Goal: Transaction & Acquisition: Purchase product/service

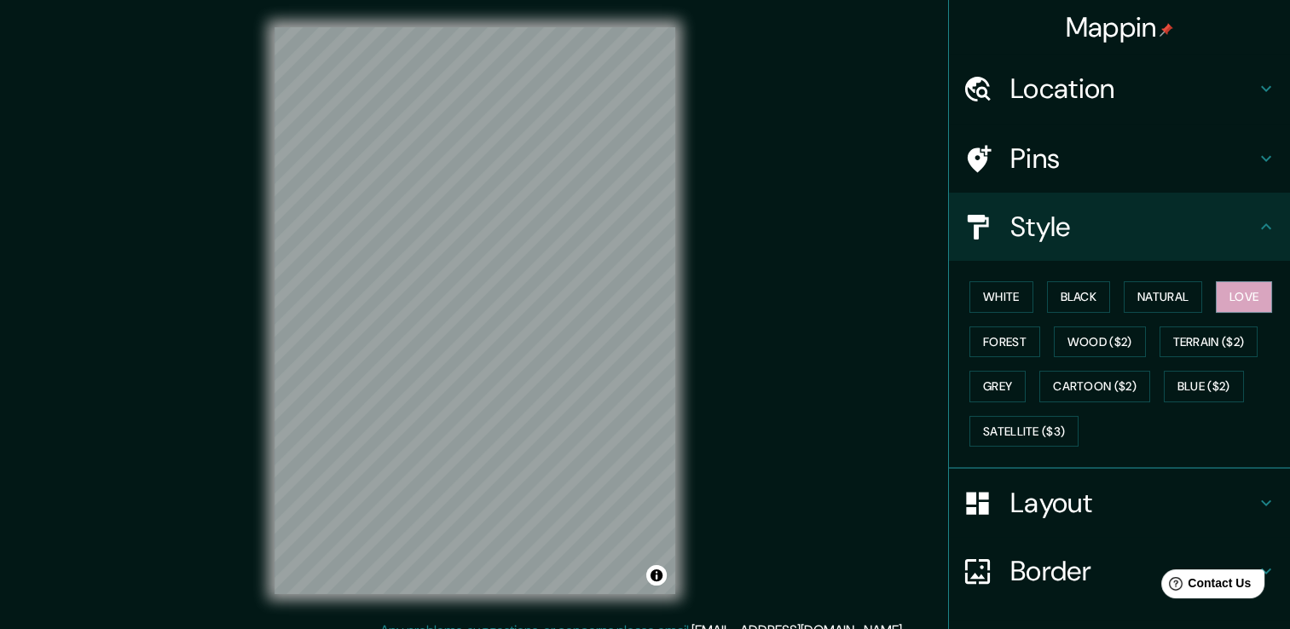
click at [1095, 96] on h4 "Location" at bounding box center [1134, 89] width 246 height 34
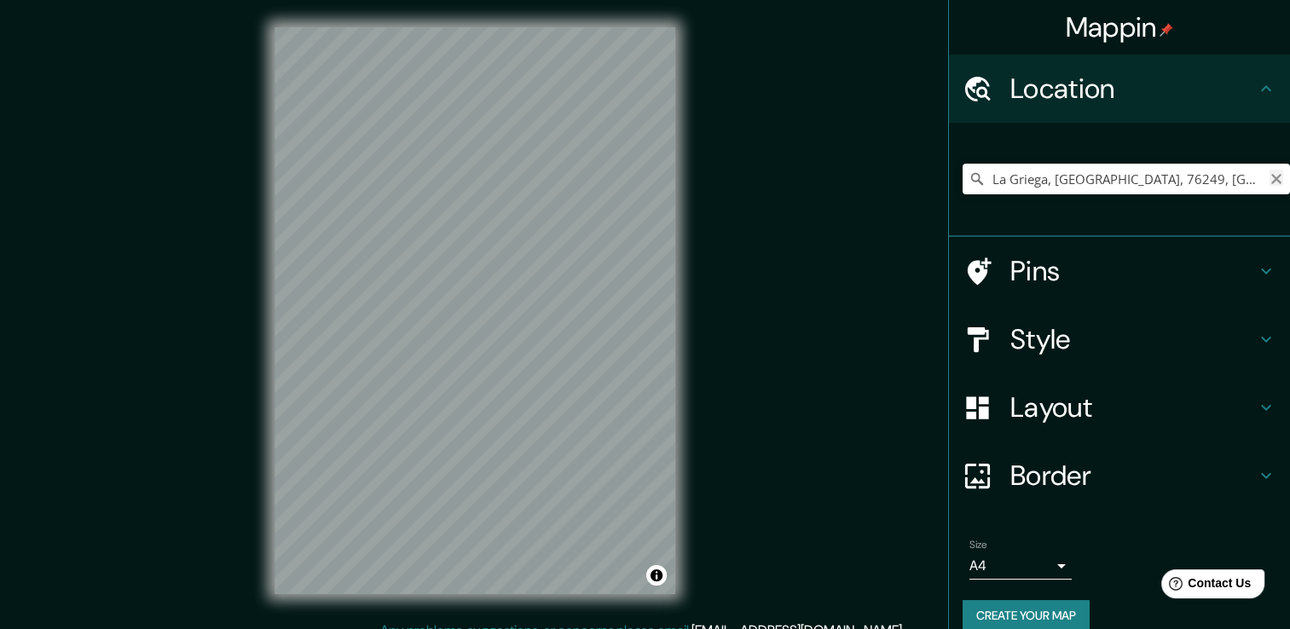
click at [1270, 185] on icon "Clear" at bounding box center [1277, 179] width 14 height 14
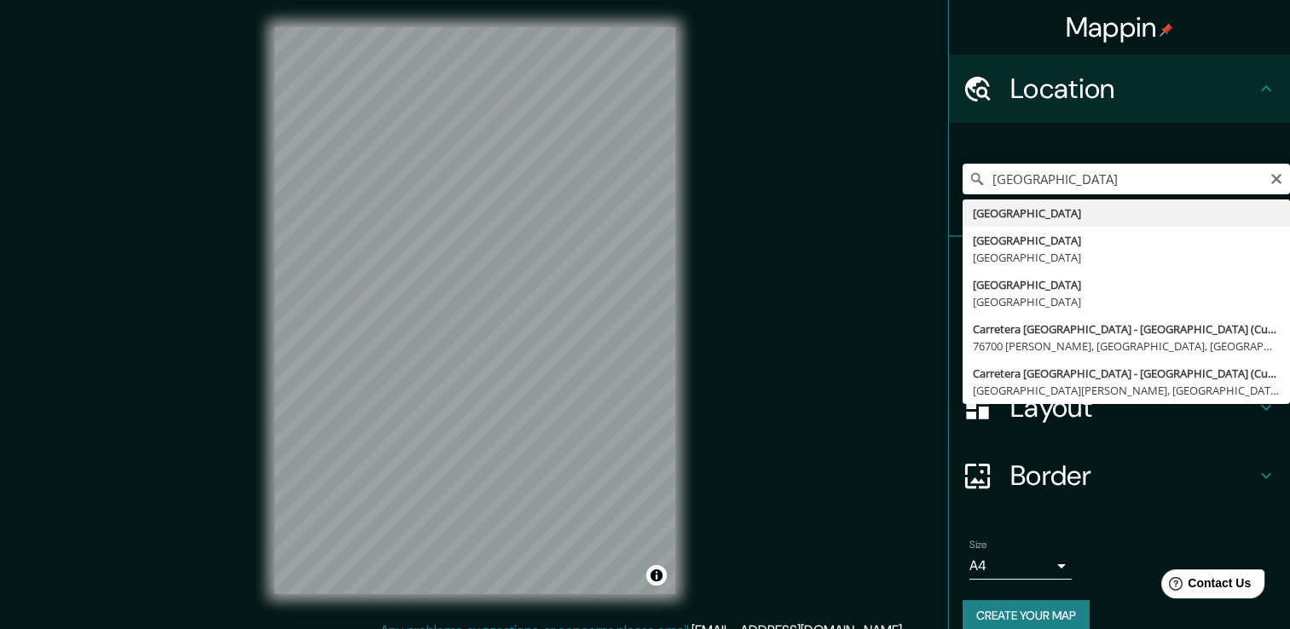
type input "México"
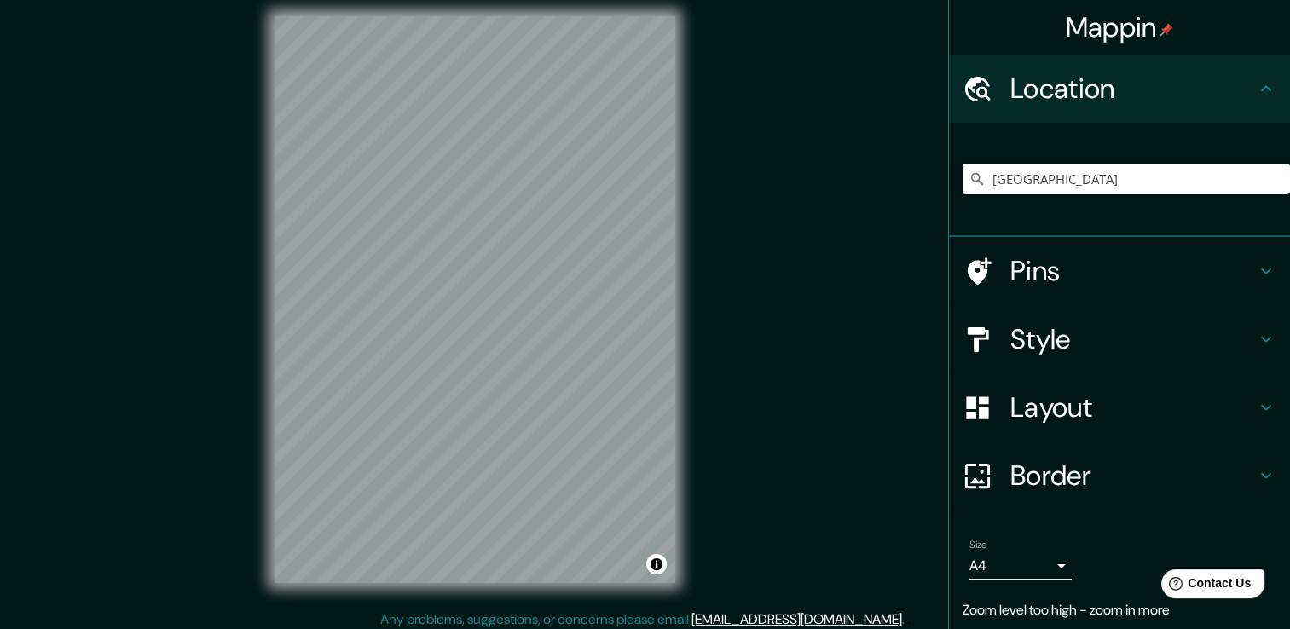
scroll to position [19, 0]
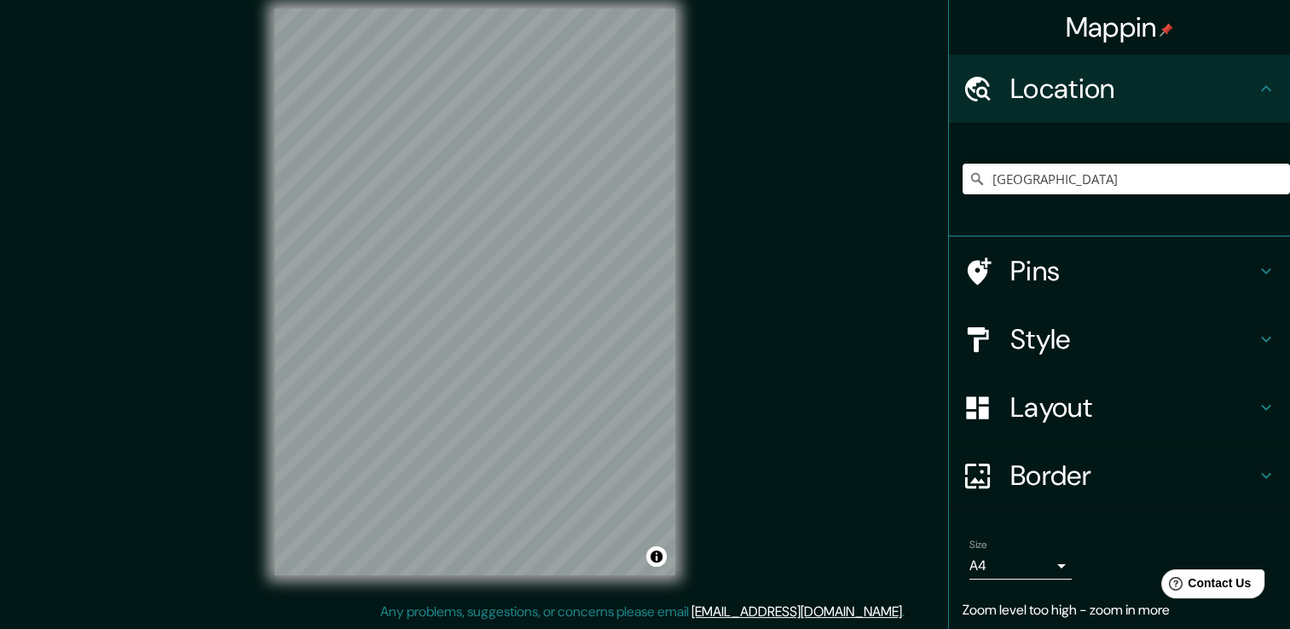
click at [1069, 331] on h4 "Style" at bounding box center [1134, 339] width 246 height 34
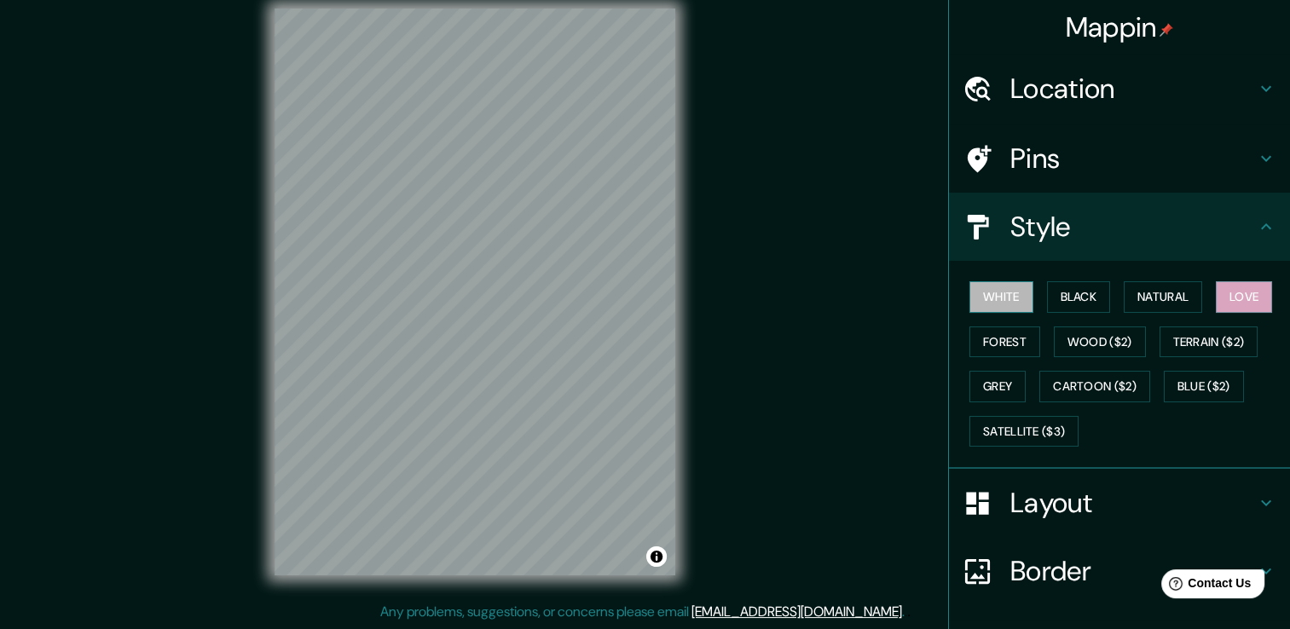
click at [987, 306] on button "White" at bounding box center [1002, 297] width 64 height 32
click at [1081, 298] on button "Black" at bounding box center [1079, 297] width 64 height 32
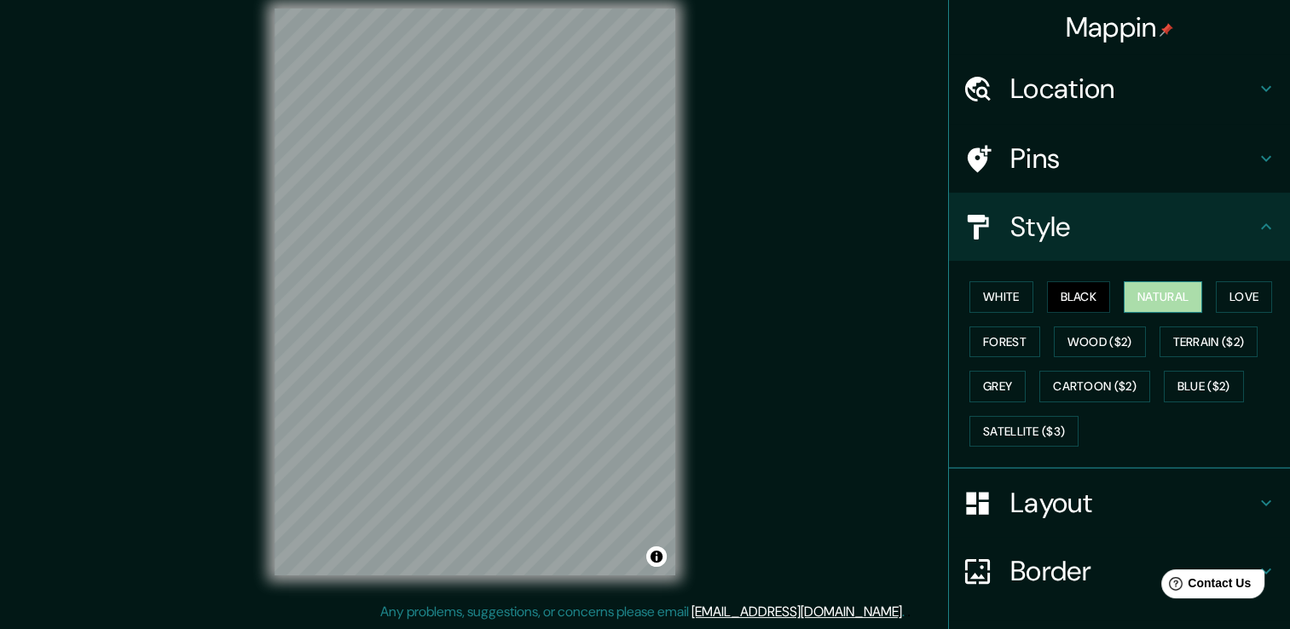
click at [1129, 292] on button "Natural" at bounding box center [1163, 297] width 78 height 32
click at [1014, 338] on button "Forest" at bounding box center [1005, 343] width 71 height 32
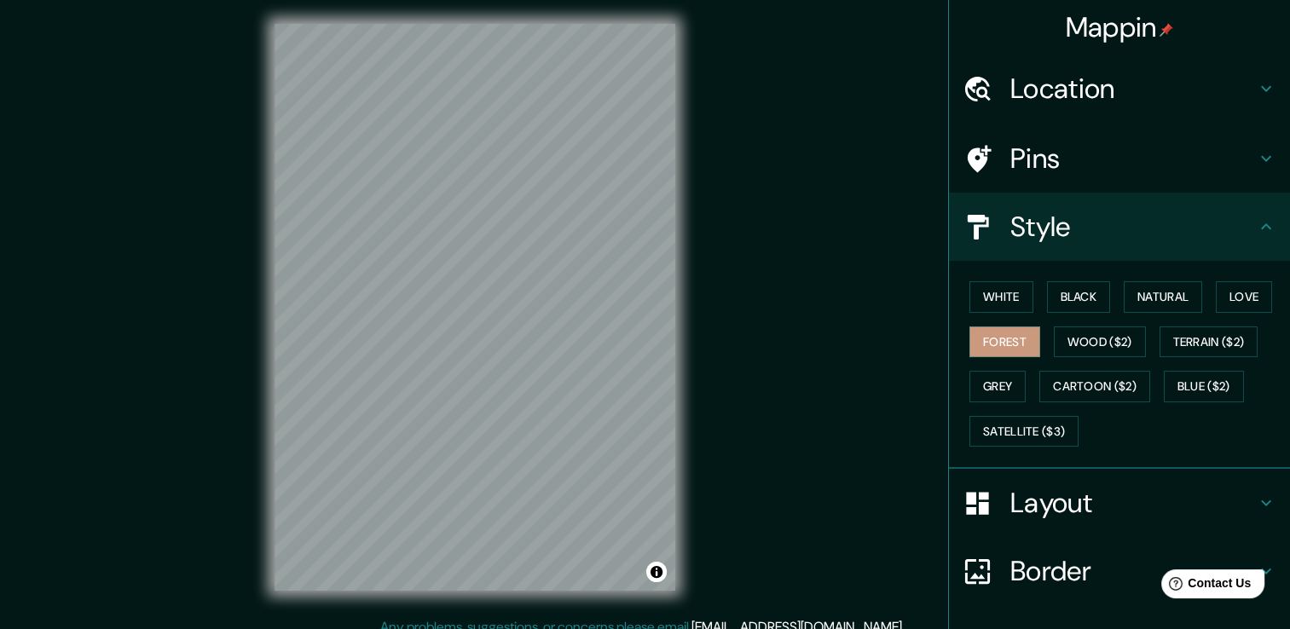
scroll to position [0, 0]
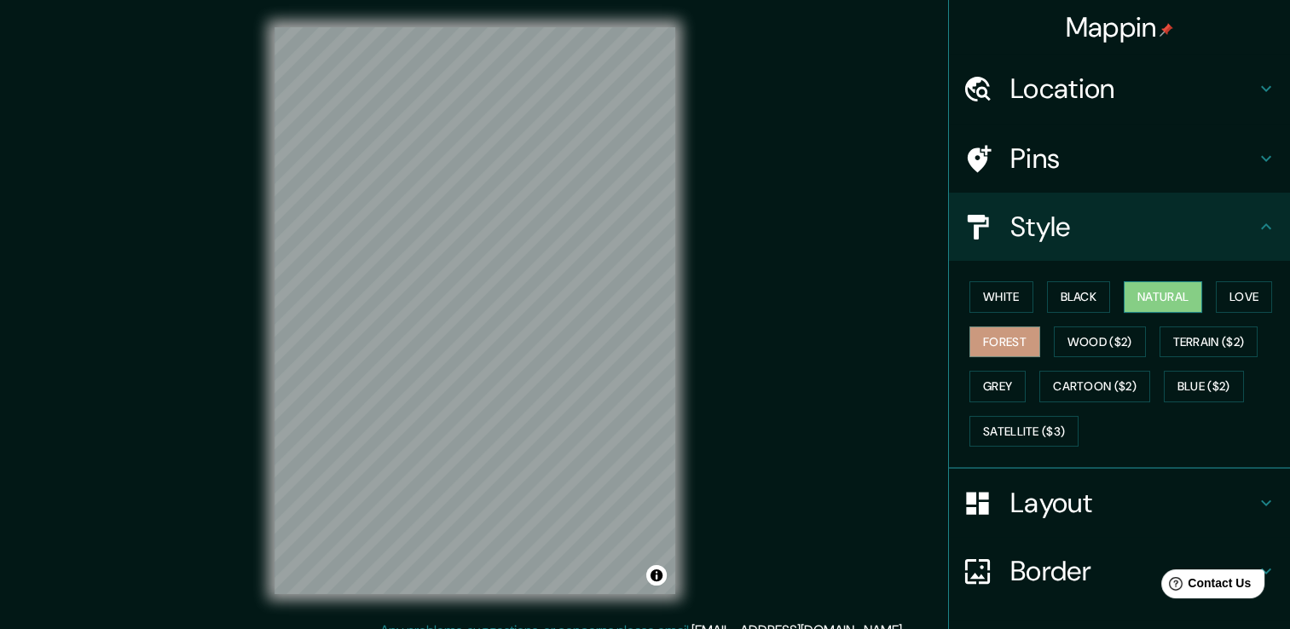
click at [1150, 302] on button "Natural" at bounding box center [1163, 297] width 78 height 32
click at [1081, 298] on button "Black" at bounding box center [1079, 297] width 64 height 32
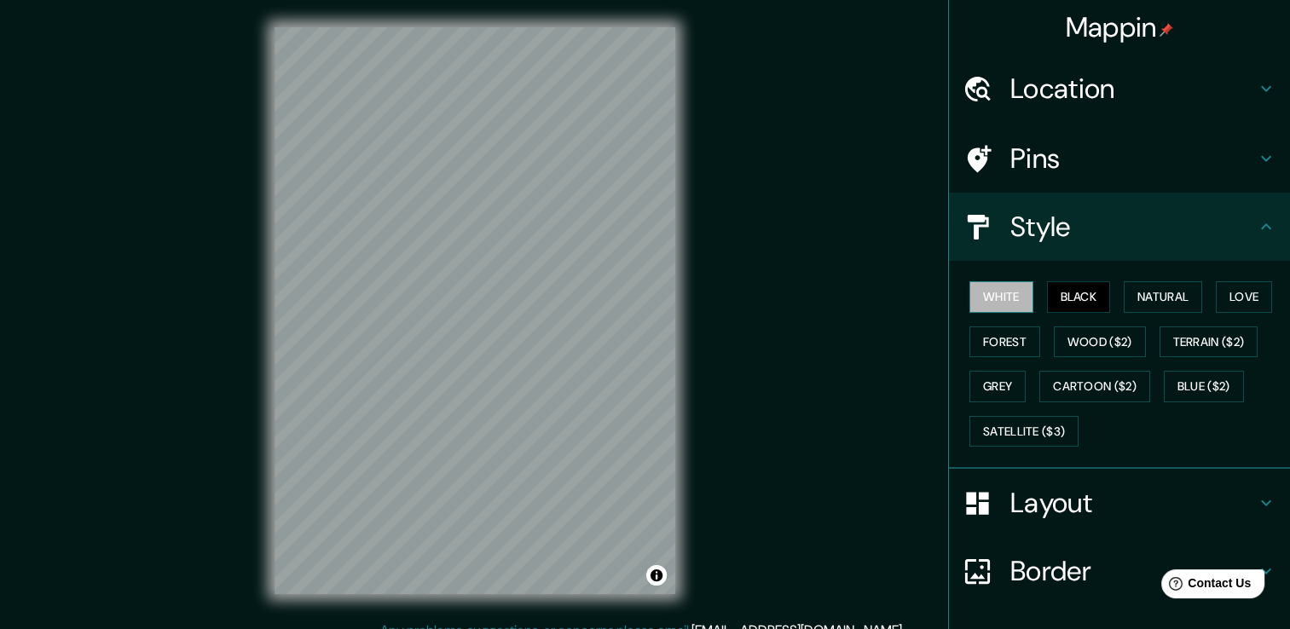
click at [1010, 298] on button "White" at bounding box center [1002, 297] width 64 height 32
